Goal: Navigation & Orientation: Find specific page/section

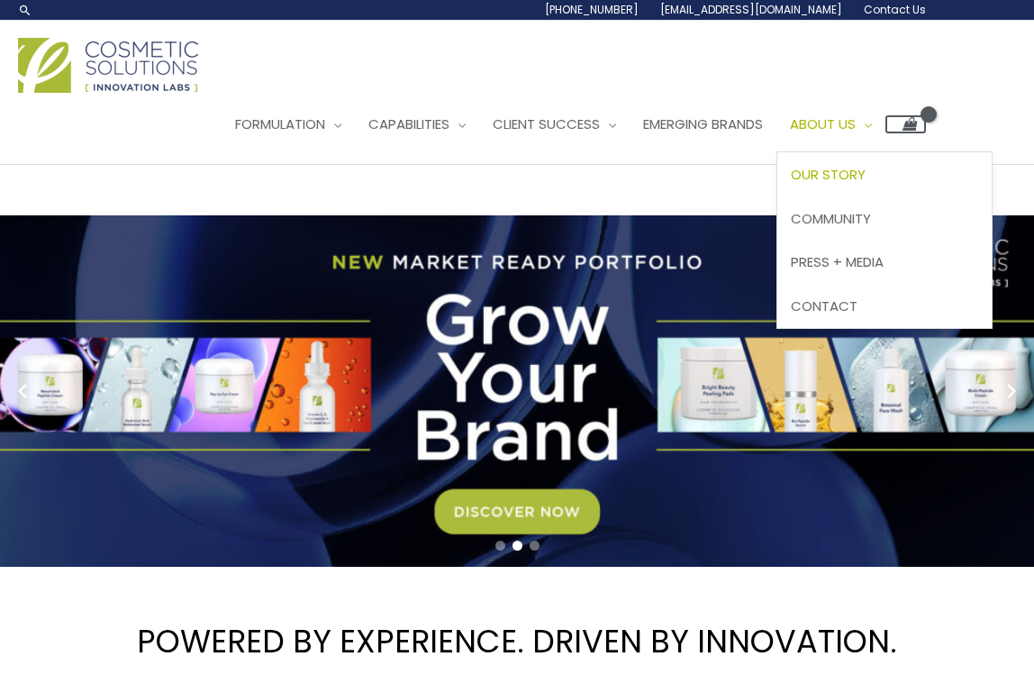
click at [835, 184] on span "Our Story" at bounding box center [828, 174] width 75 height 19
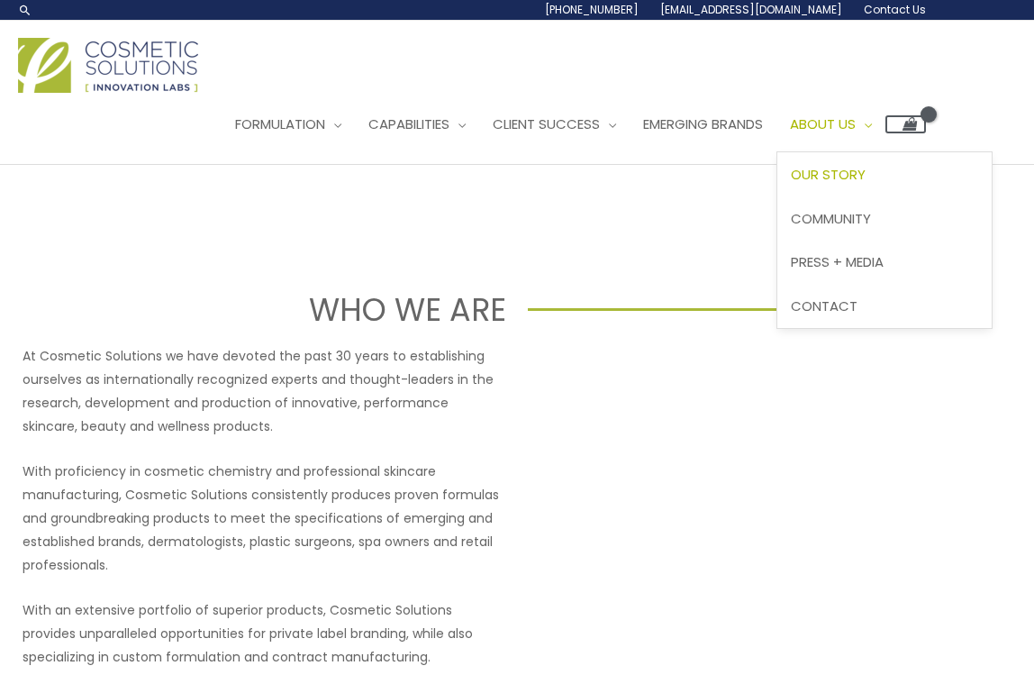
click at [846, 184] on span "Our Story" at bounding box center [828, 174] width 75 height 19
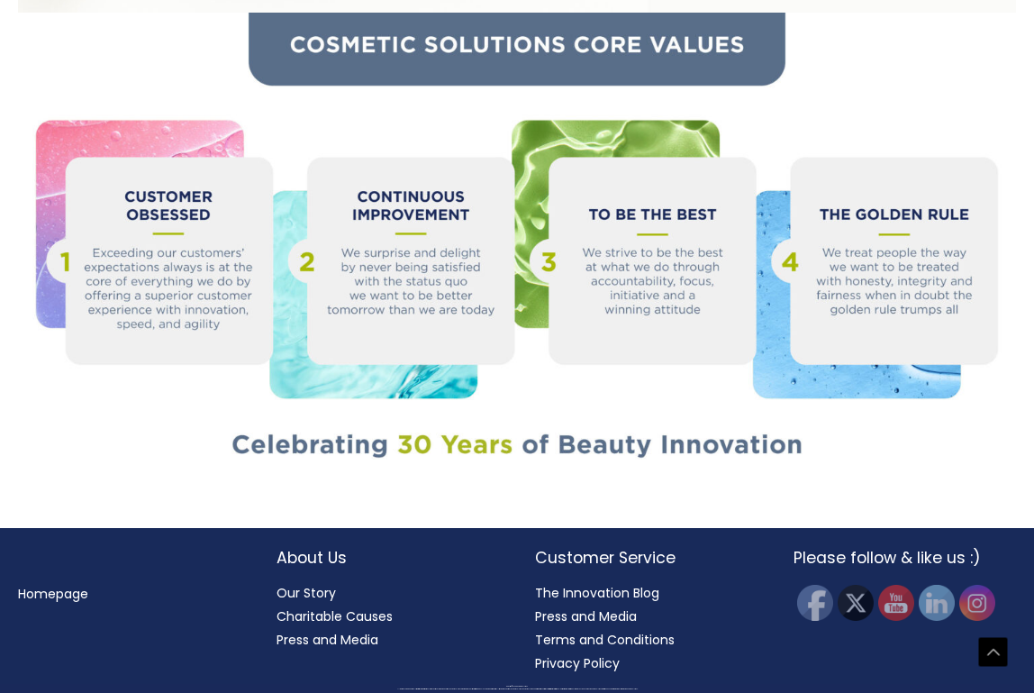
scroll to position [2571, 0]
